Goal: Task Accomplishment & Management: Use online tool/utility

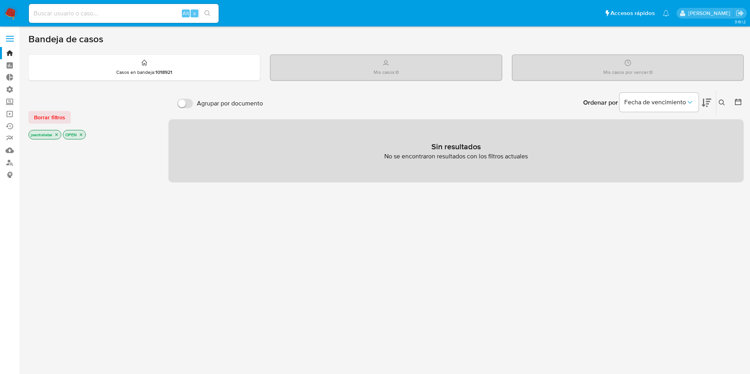
click at [13, 33] on label at bounding box center [10, 38] width 20 height 17
click at [0, 0] on input "checkbox" at bounding box center [0, 0] width 0 height 0
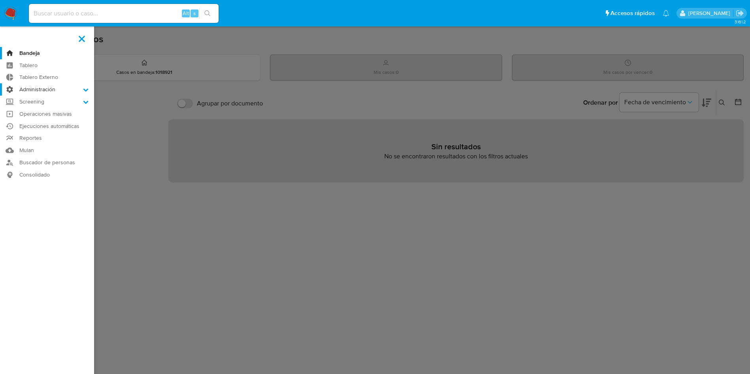
click at [62, 94] on label "Administración" at bounding box center [47, 89] width 94 height 12
click at [0, 0] on input "Administración" at bounding box center [0, 0] width 0 height 0
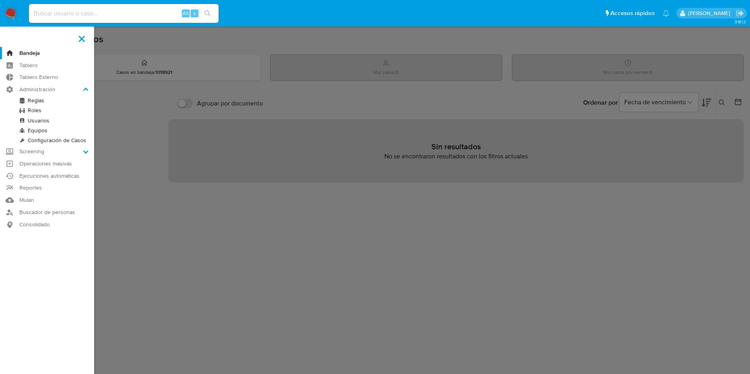
click at [38, 101] on link "Reglas" at bounding box center [47, 101] width 94 height 10
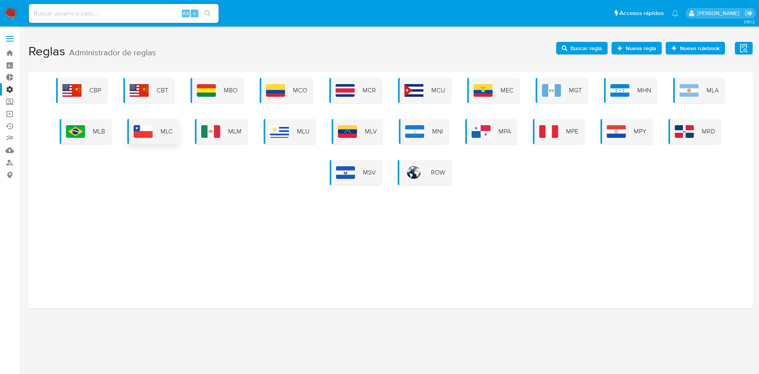
click at [151, 138] on div "MLC" at bounding box center [153, 131] width 52 height 25
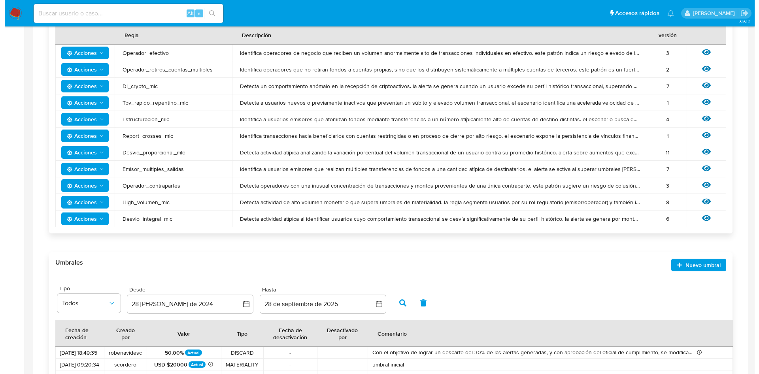
scroll to position [190, 0]
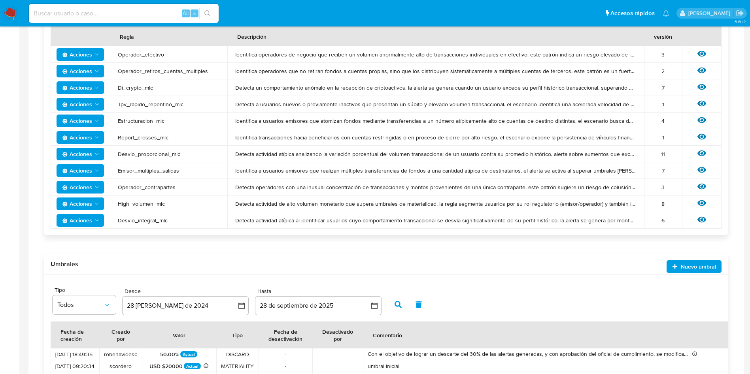
click at [696, 151] on div "Ver regla" at bounding box center [702, 154] width 24 height 10
click at [699, 151] on icon at bounding box center [701, 153] width 9 height 9
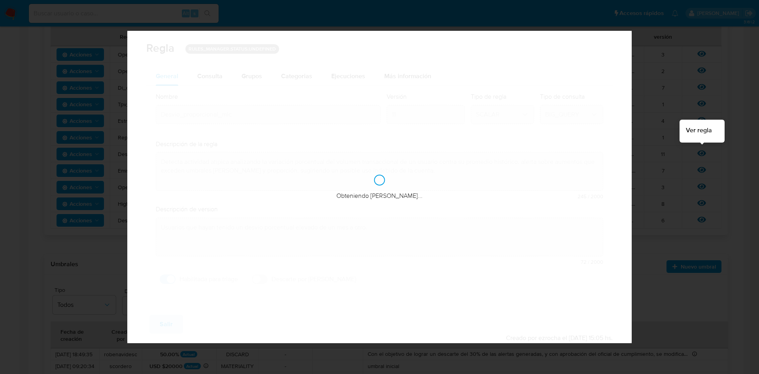
checkbox input "true"
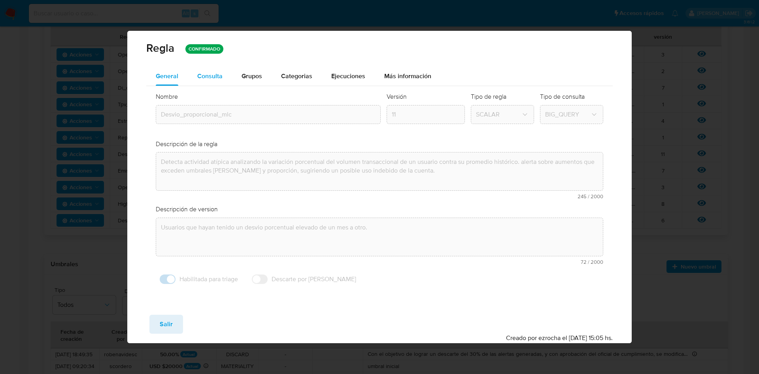
click at [210, 70] on div "Consulta" at bounding box center [209, 76] width 25 height 19
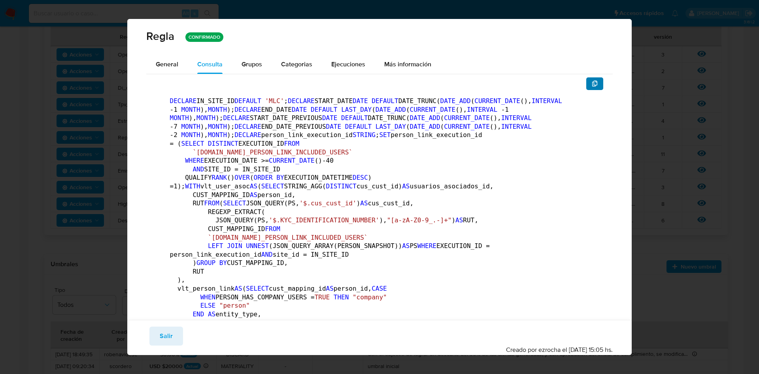
click at [586, 85] on button "button" at bounding box center [594, 83] width 17 height 13
